Goal: Submit feedback/report problem

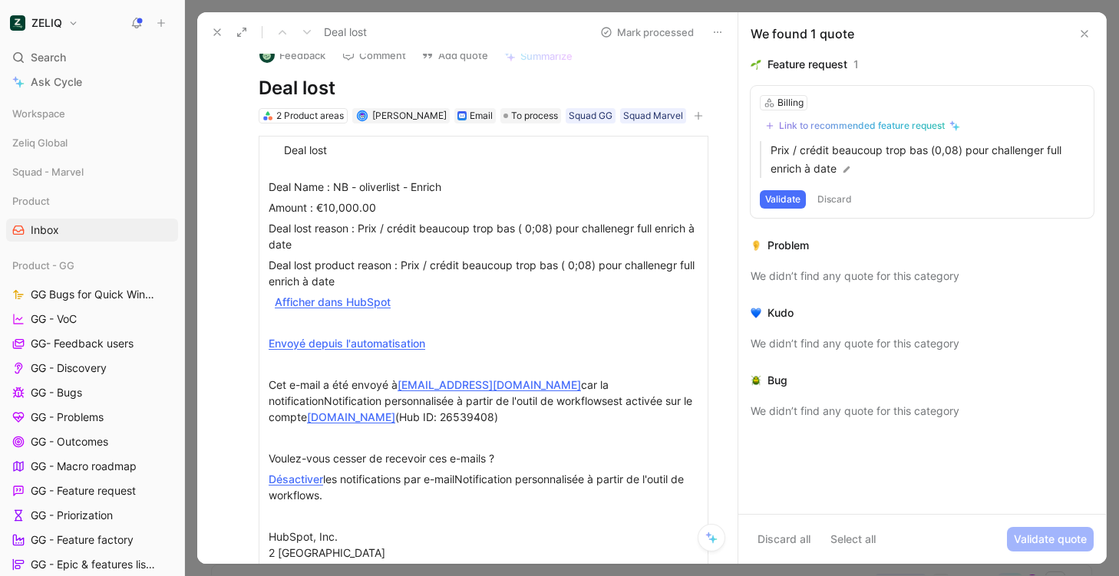
scroll to position [21, 0]
click at [922, 124] on div "Link to recommended feature request" at bounding box center [862, 126] width 166 height 12
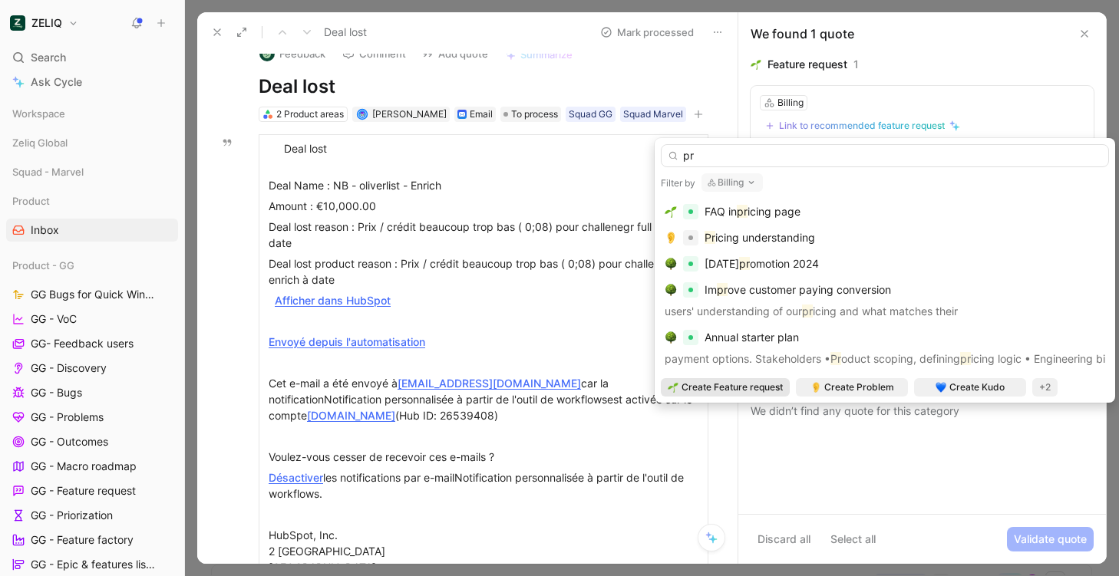
type input "pr"
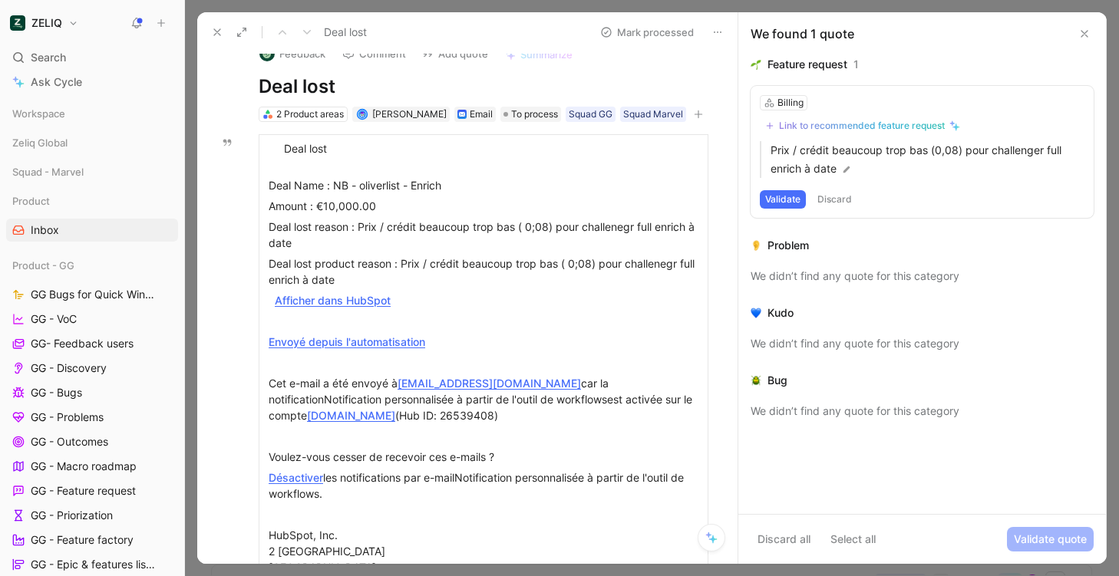
click at [1085, 35] on icon at bounding box center [1084, 34] width 12 height 12
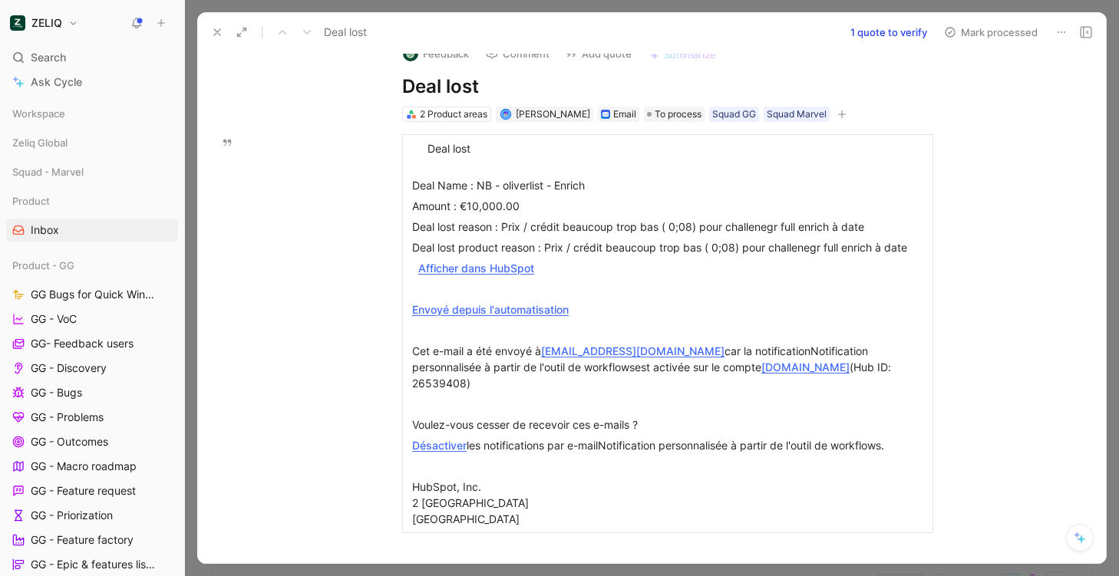
click at [883, 30] on button "1 quote to verify" at bounding box center [888, 31] width 91 height 21
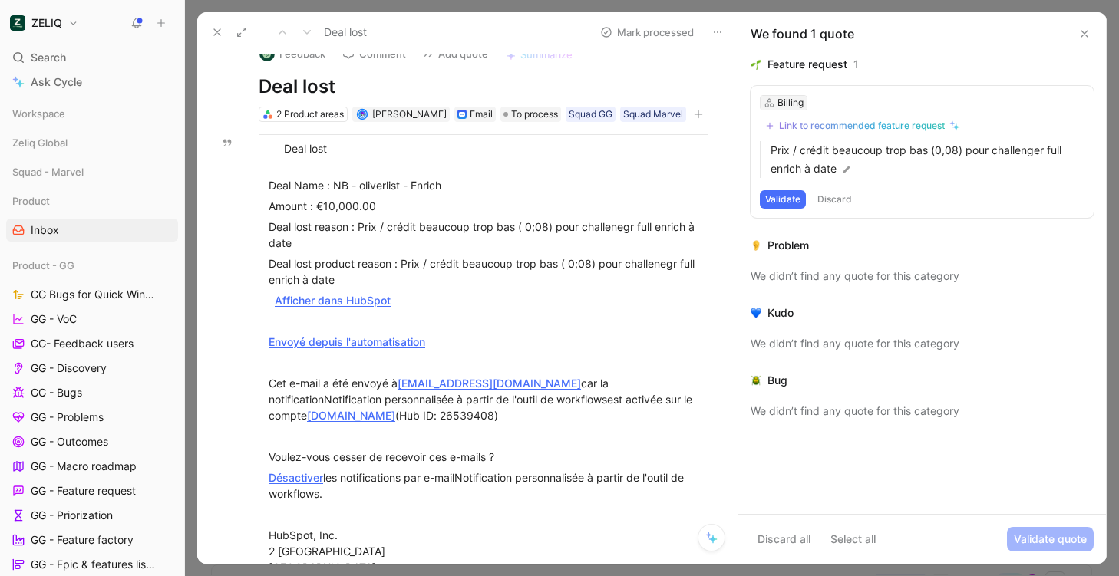
click at [794, 104] on div "Billing" at bounding box center [790, 102] width 26 height 15
click at [862, 123] on div "Link to recommended feature request" at bounding box center [862, 126] width 166 height 12
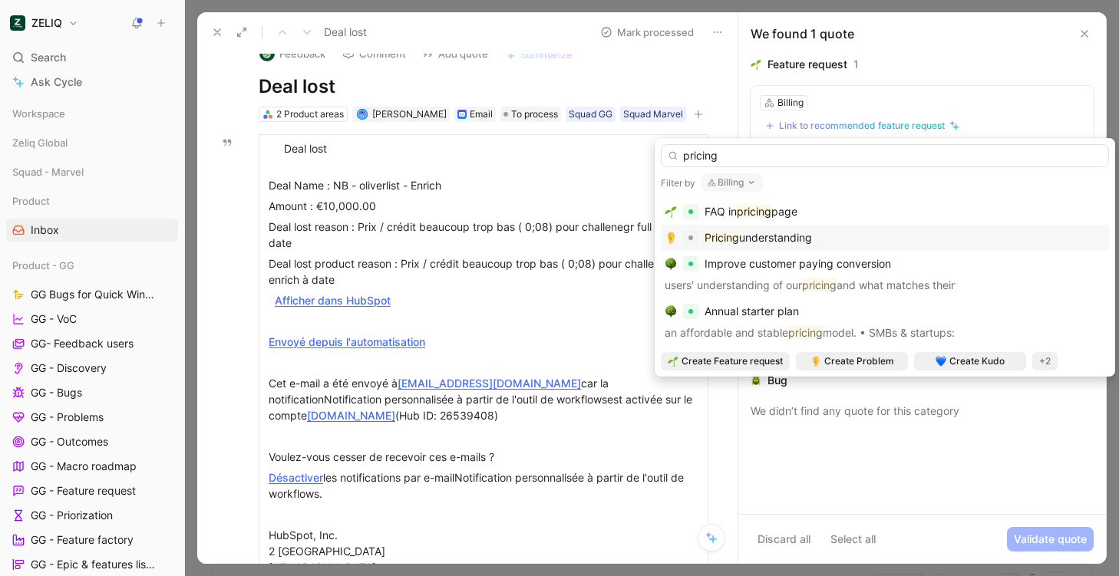
type input "pricing"
click at [749, 240] on span "understanding" at bounding box center [775, 237] width 73 height 13
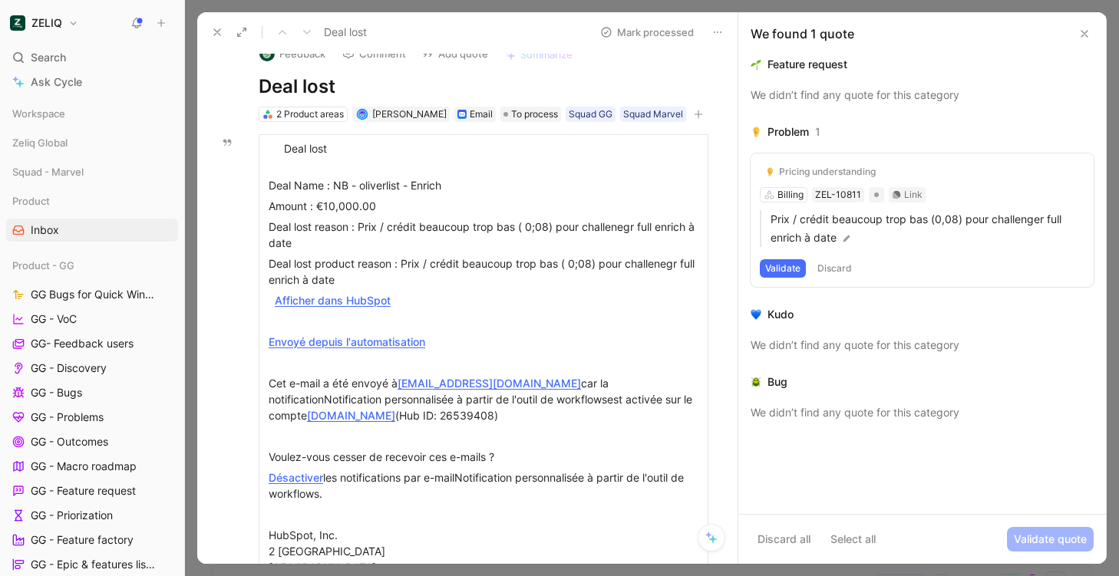
click at [790, 266] on button "Validate" at bounding box center [782, 268] width 46 height 18
